Goal: Transaction & Acquisition: Purchase product/service

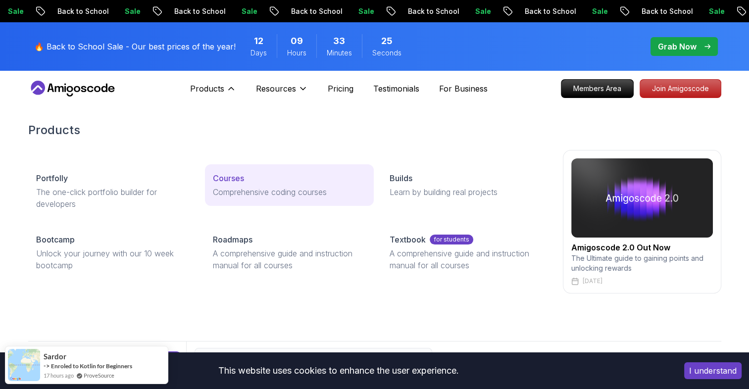
click at [238, 170] on link "Courses Comprehensive coding courses" at bounding box center [289, 185] width 169 height 42
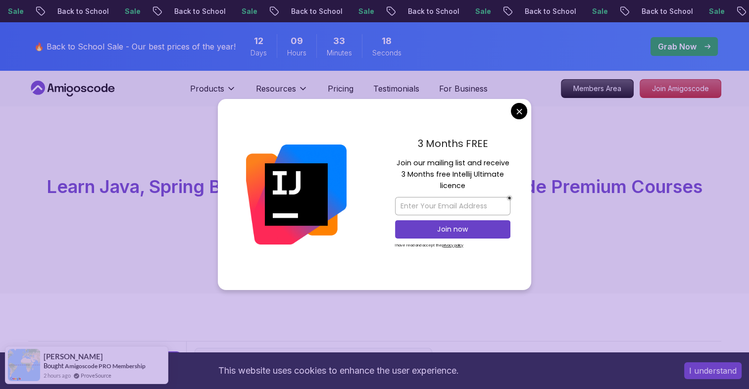
click at [204, 263] on div "All Courses Learn Java, Spring Boot, DevOps & More with Amigoscode Premium Cour…" at bounding box center [374, 199] width 749 height 187
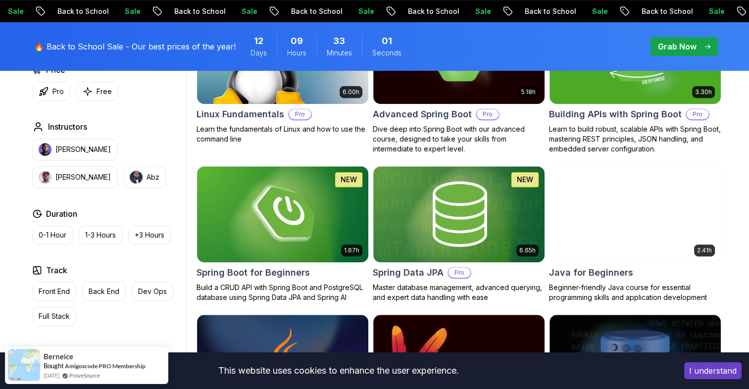
scroll to position [378, 0]
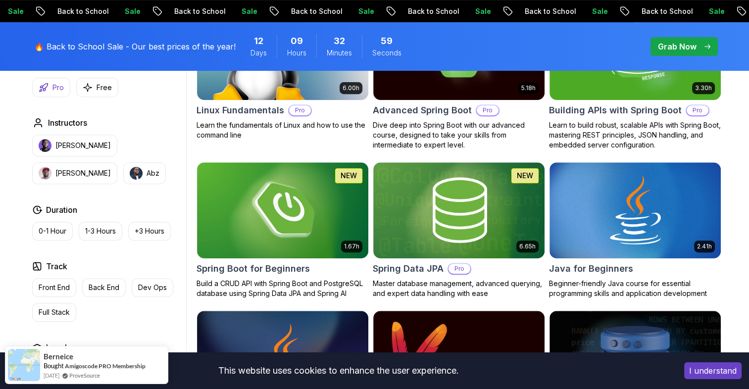
click at [48, 83] on button "Pro" at bounding box center [51, 87] width 38 height 19
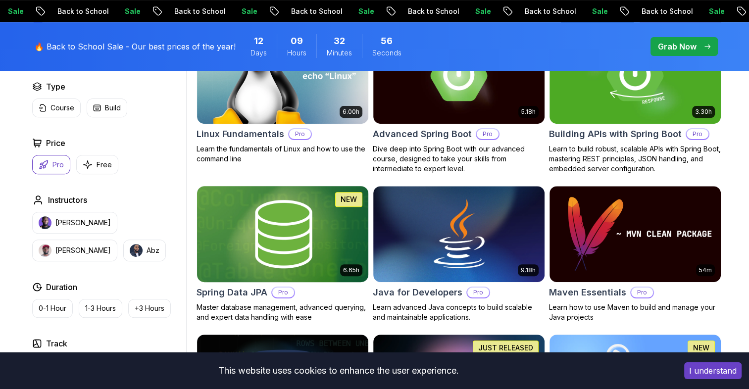
scroll to position [348, 0]
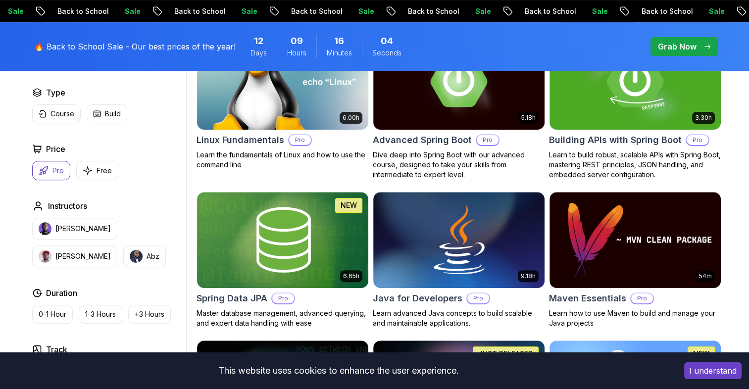
click at [697, 51] on div "Grab Now" at bounding box center [684, 47] width 52 height 12
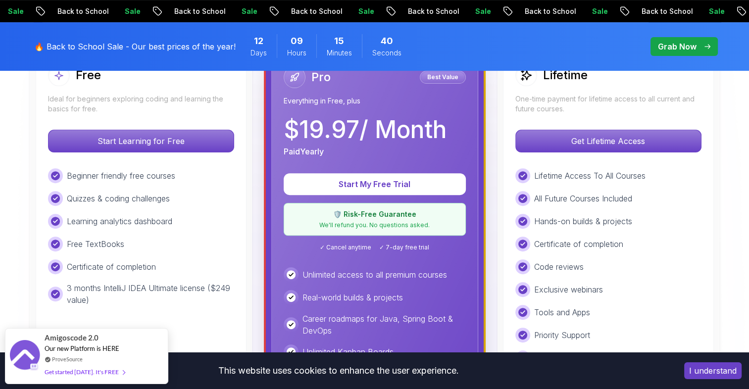
scroll to position [311, 0]
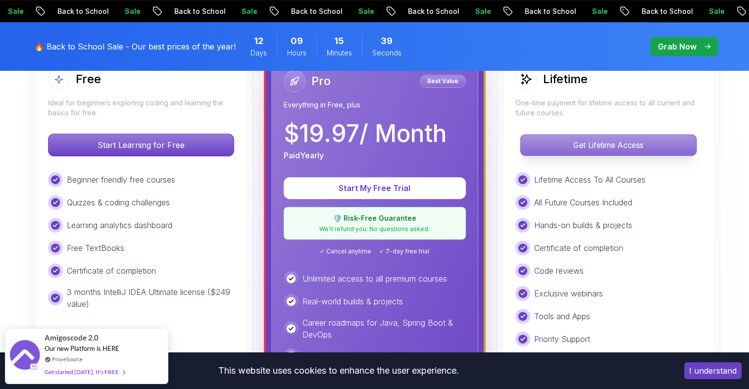
click at [632, 143] on p "Get Lifetime Access" at bounding box center [608, 145] width 176 height 21
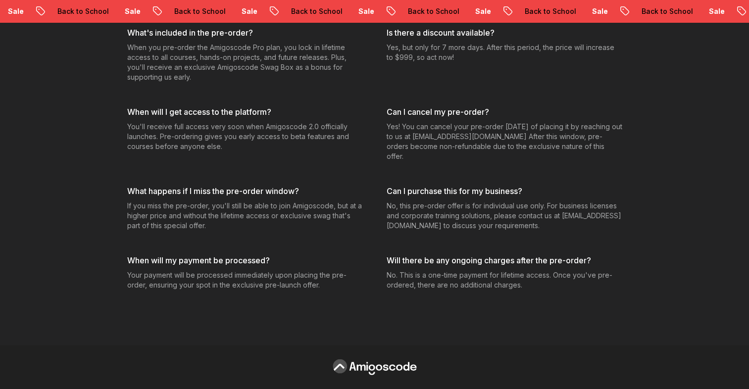
scroll to position [3681, 0]
